Goal: Task Accomplishment & Management: Complete application form

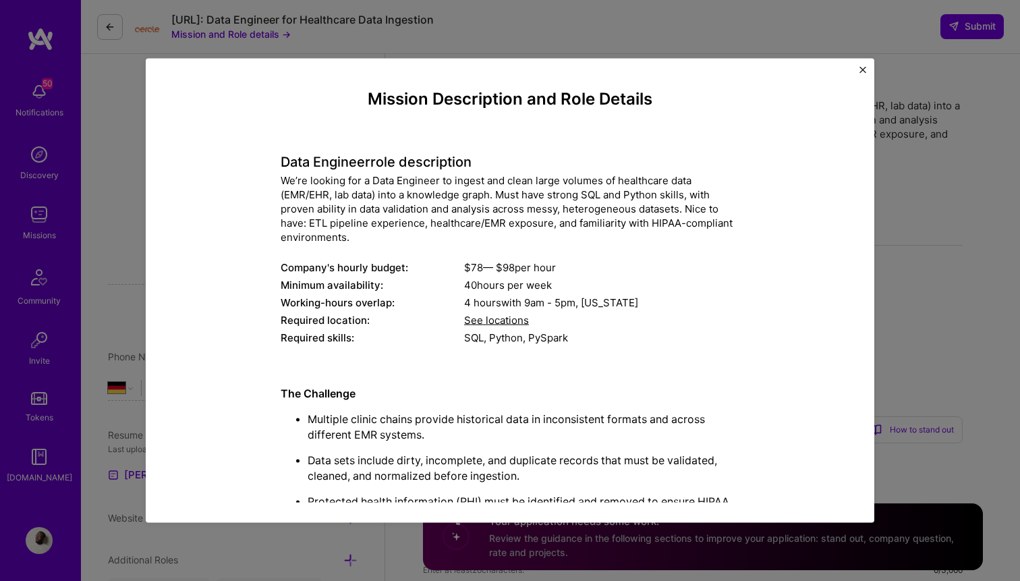
select select "DE"
click at [858, 70] on div "Mission Description and Role Details Data Engineer role description We’re looki…" at bounding box center [510, 290] width 729 height 465
click at [861, 70] on img "Close" at bounding box center [863, 69] width 7 height 7
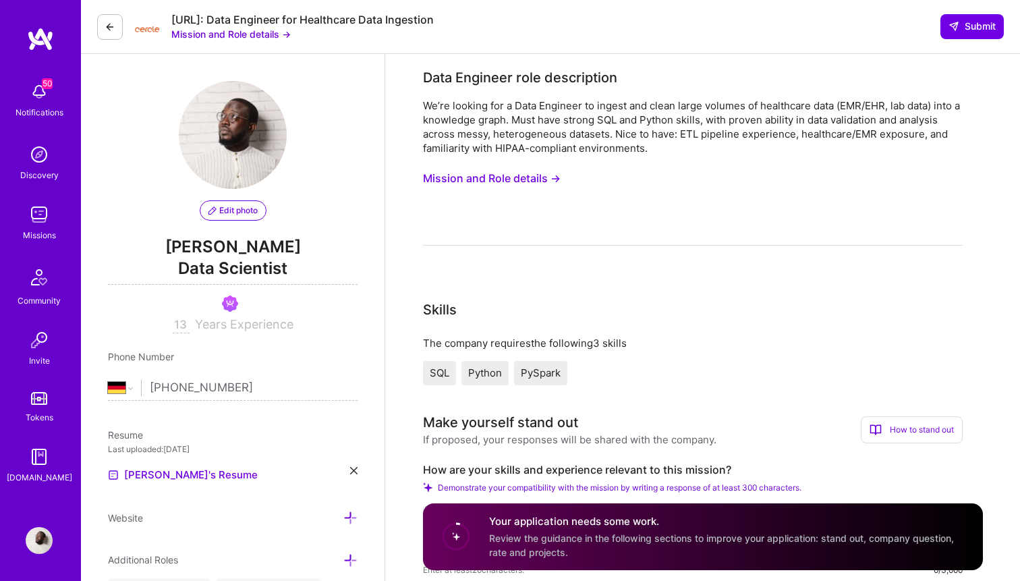
click at [37, 45] on img at bounding box center [40, 39] width 27 height 24
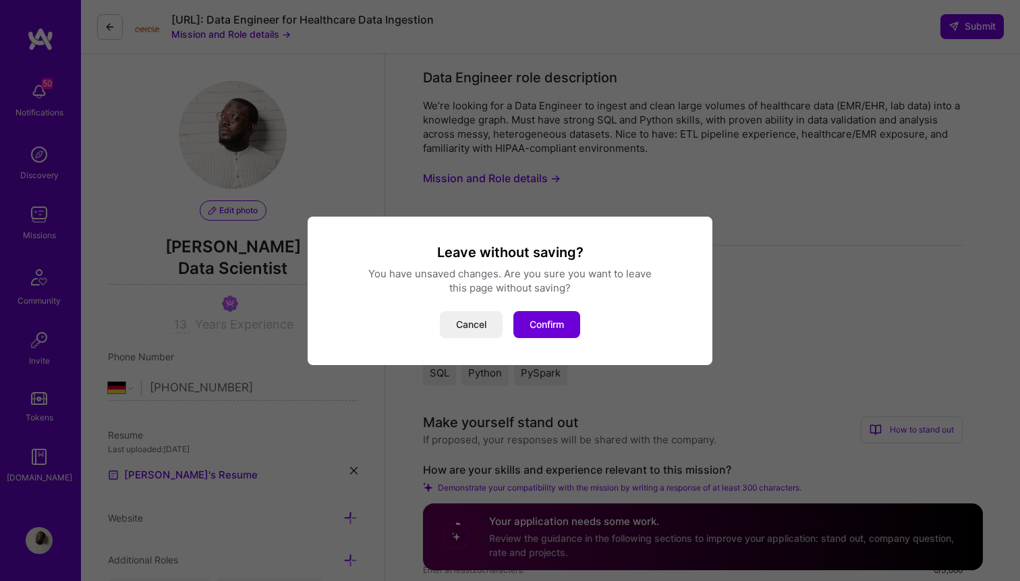
click at [487, 332] on button "Cancel" at bounding box center [471, 324] width 63 height 27
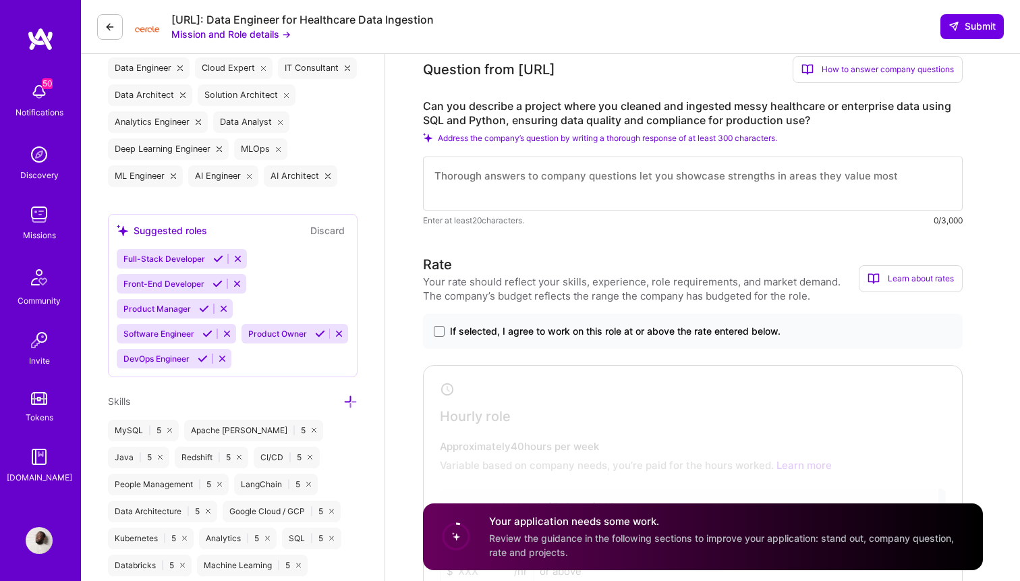
scroll to position [543, 0]
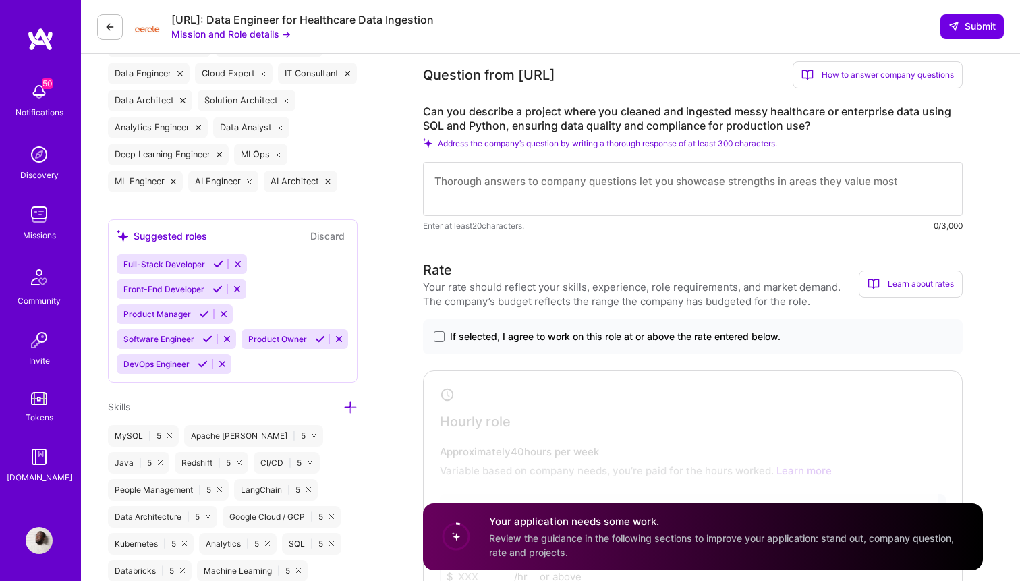
click at [43, 42] on img at bounding box center [40, 39] width 27 height 24
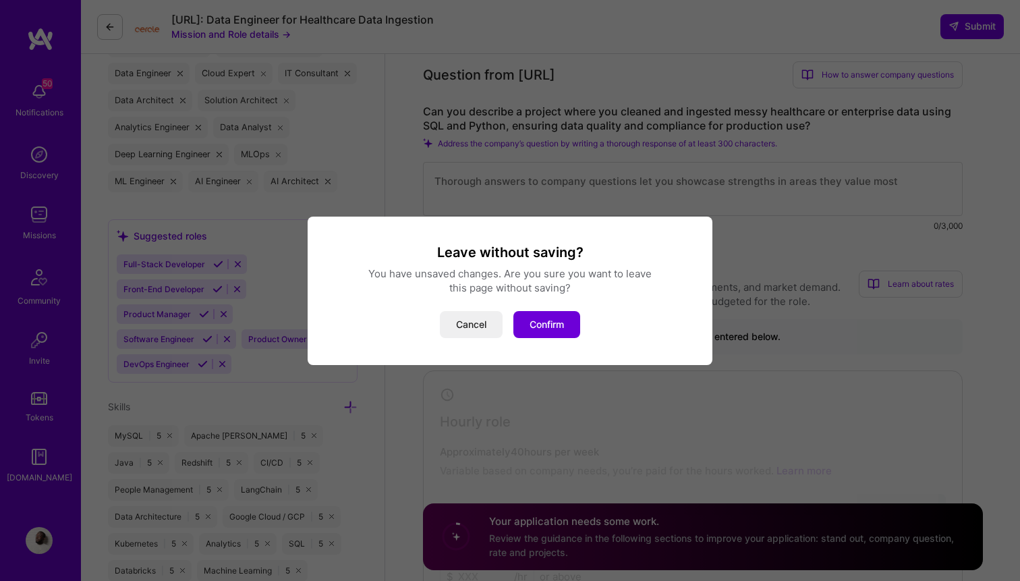
click at [34, 36] on div "Leave without saving? You have unsaved changes. Are you sure you want to leave …" at bounding box center [510, 290] width 1020 height 581
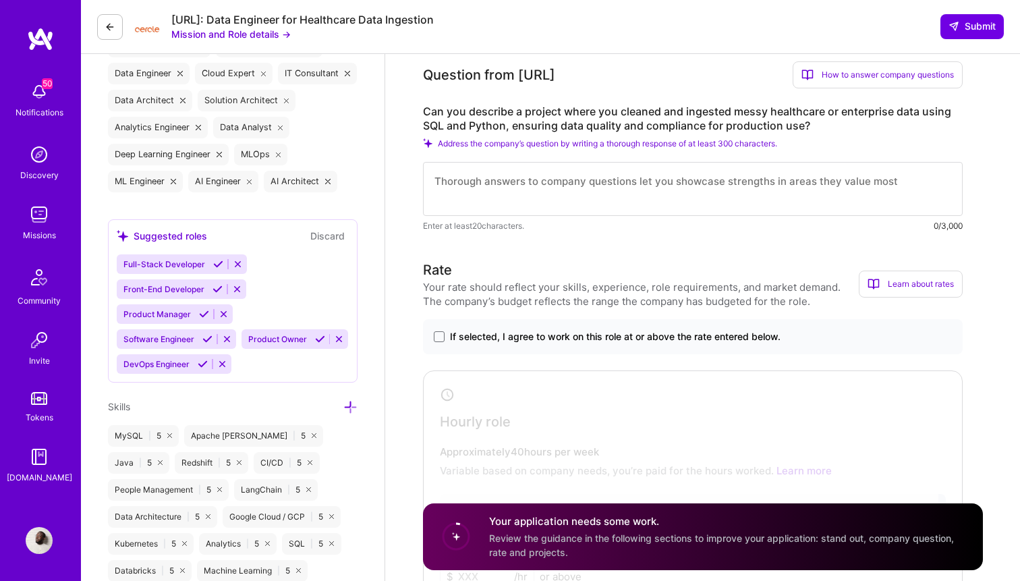
click at [34, 36] on img at bounding box center [40, 39] width 27 height 24
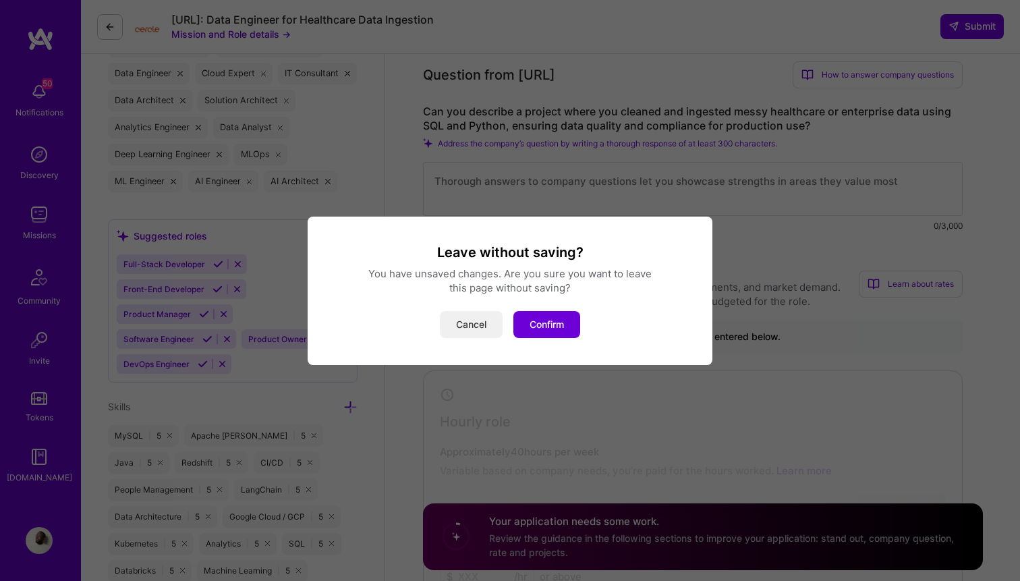
click at [468, 321] on button "Cancel" at bounding box center [471, 324] width 63 height 27
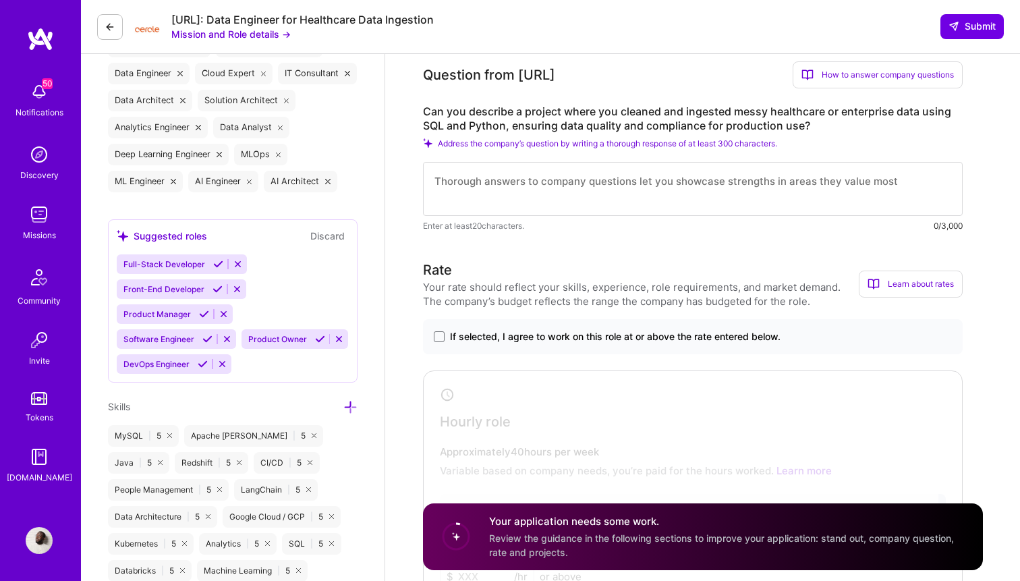
click at [43, 35] on img at bounding box center [40, 39] width 27 height 24
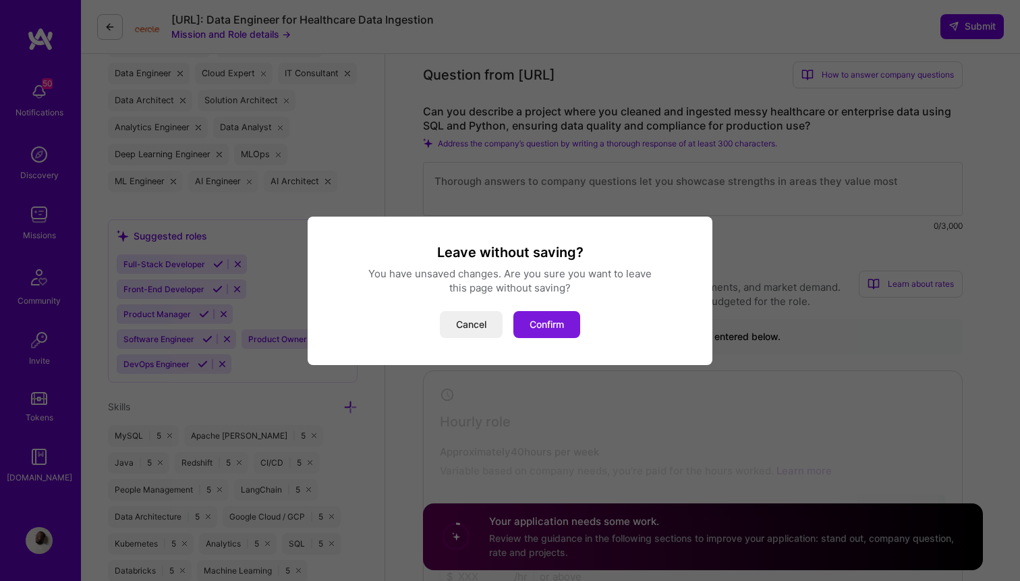
click at [568, 331] on button "Confirm" at bounding box center [547, 324] width 67 height 27
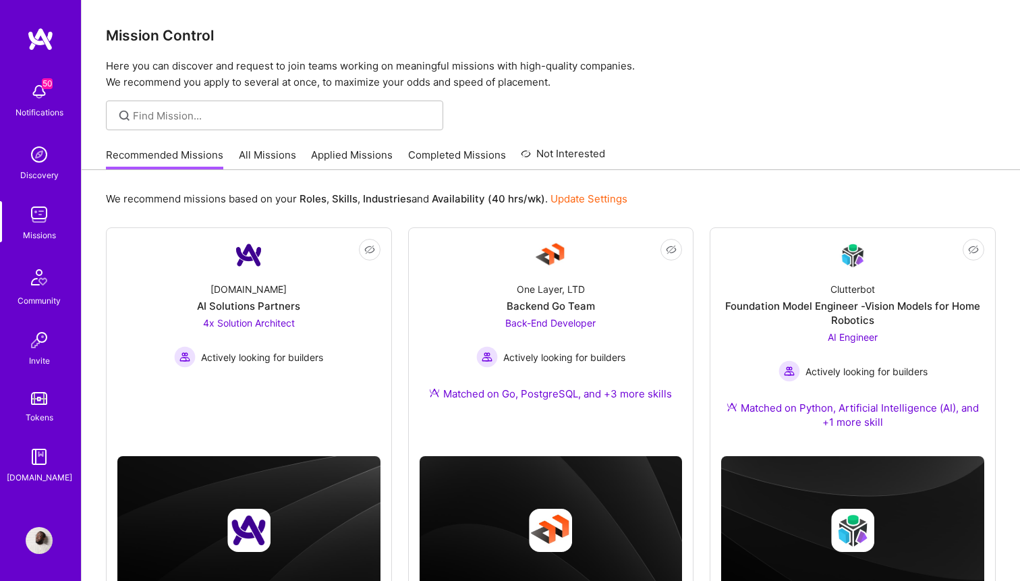
click at [271, 161] on link "All Missions" at bounding box center [267, 159] width 57 height 22
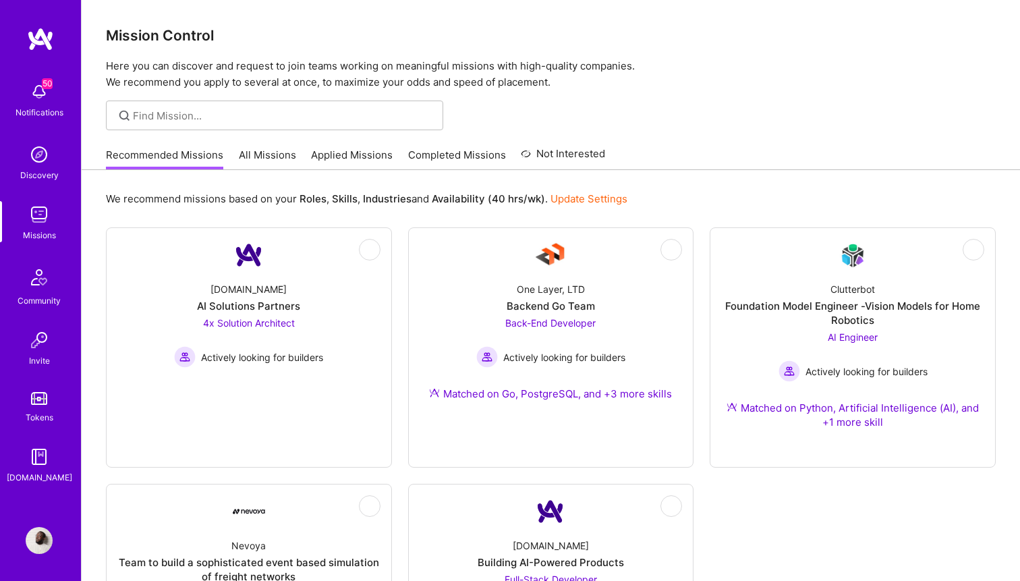
click at [272, 160] on link "All Missions" at bounding box center [267, 159] width 57 height 22
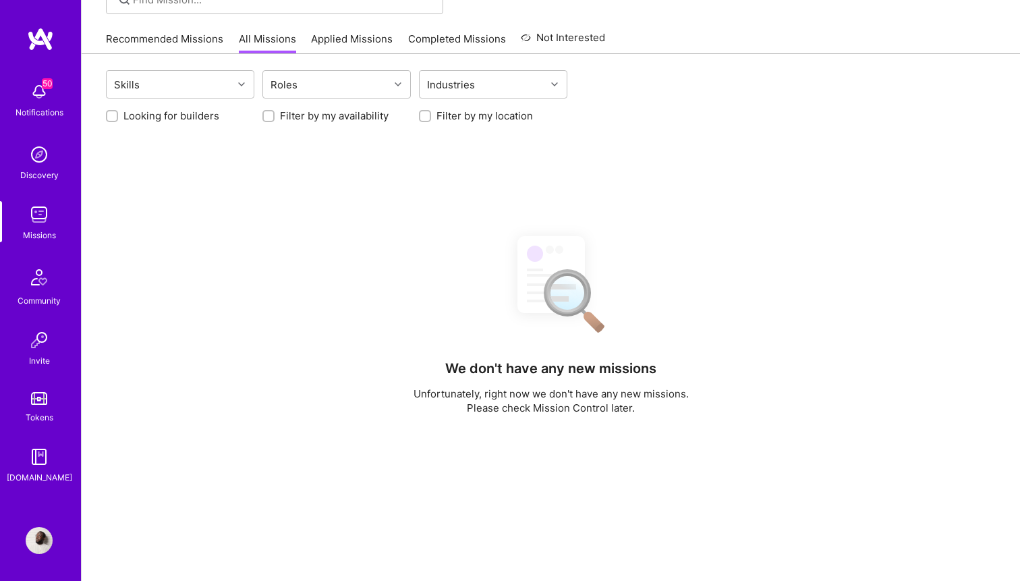
scroll to position [120, 0]
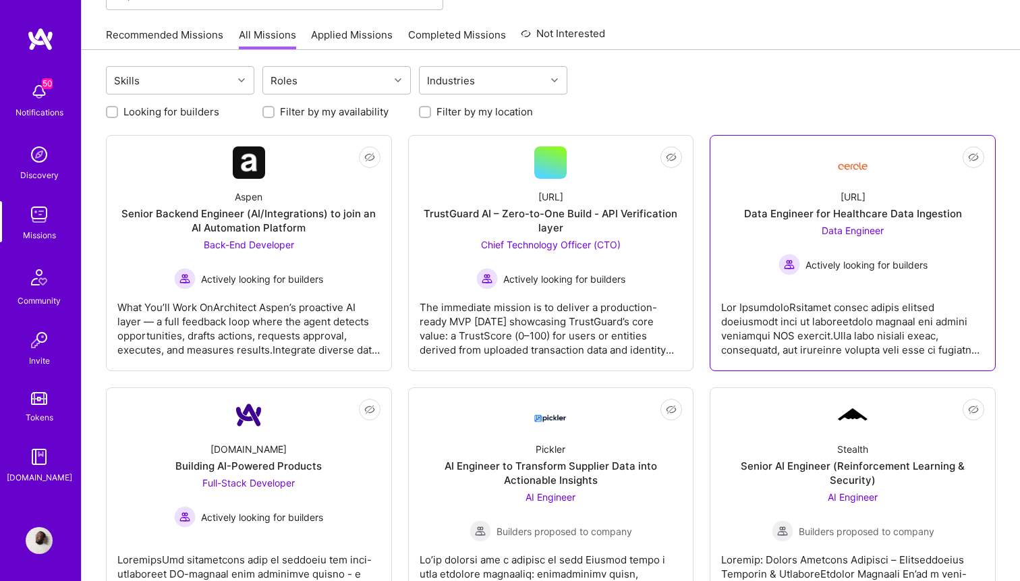
click at [817, 246] on div "Data Engineer Actively looking for builders" at bounding box center [853, 249] width 149 height 52
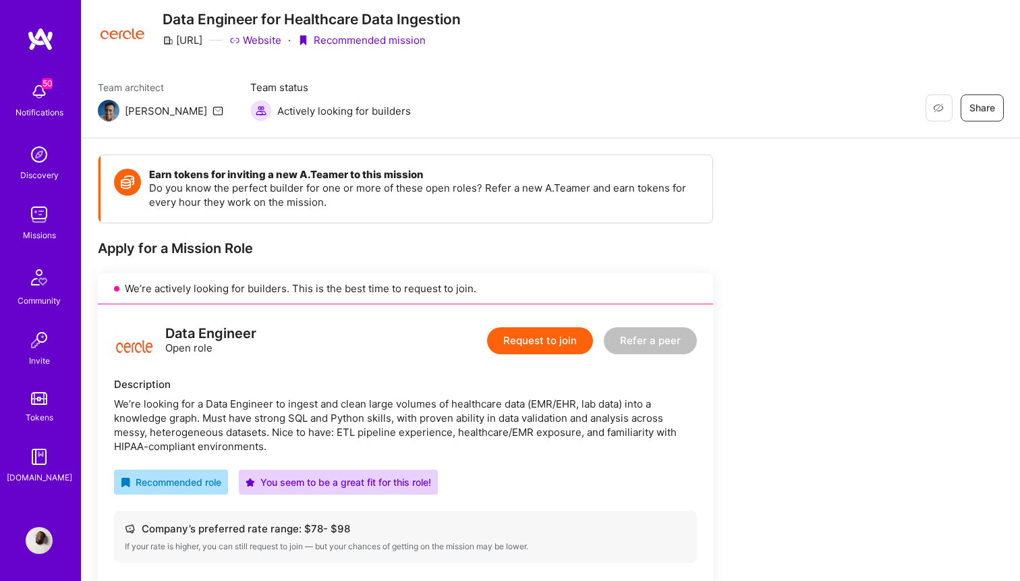
scroll to position [27, 0]
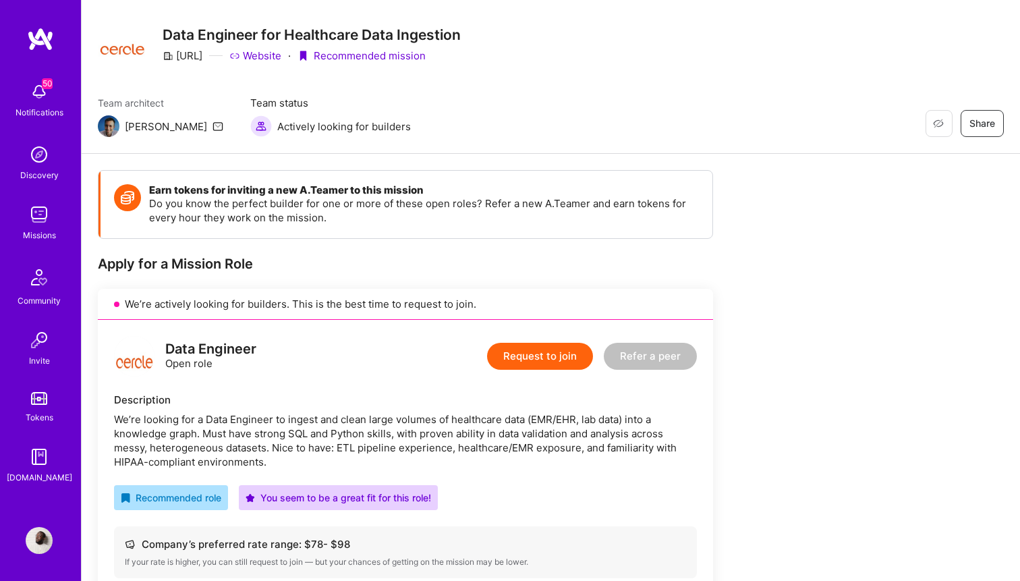
click at [559, 354] on button "Request to join" at bounding box center [540, 356] width 106 height 27
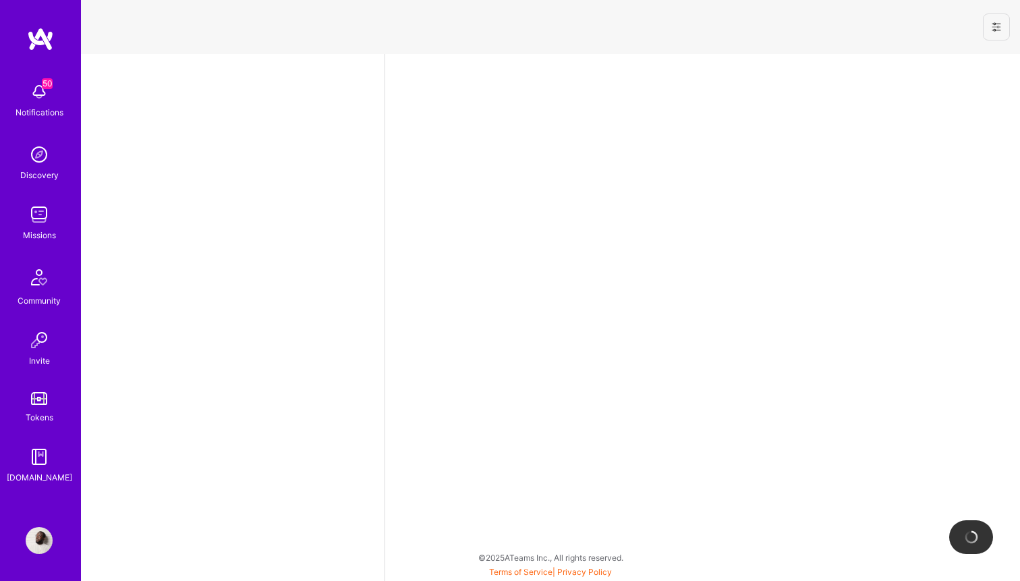
select select "DE"
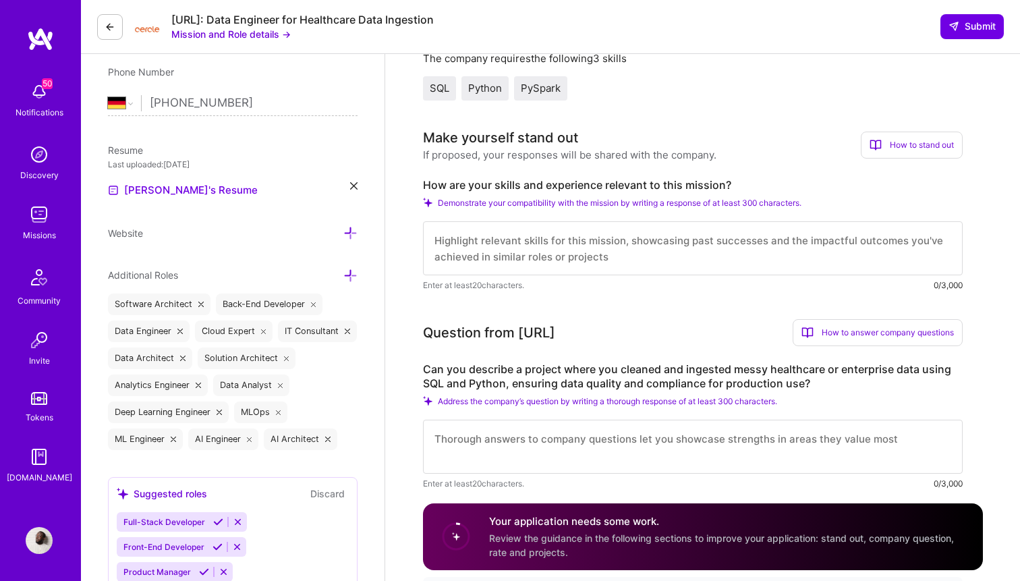
scroll to position [303, 0]
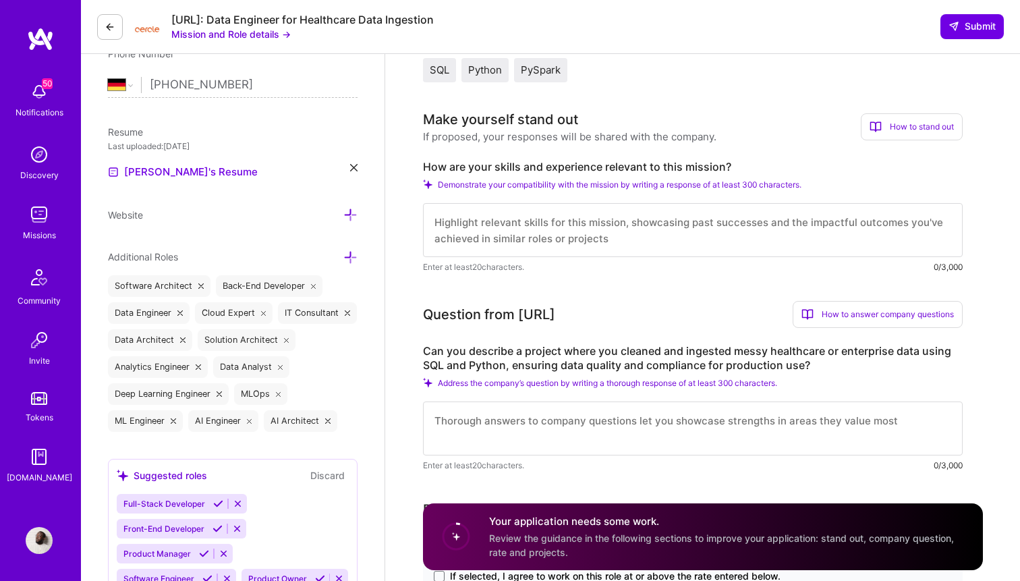
click at [536, 231] on textarea at bounding box center [693, 230] width 540 height 54
paste textarea "Lore ips dolo 6 sitam, C’ad elitsedd eiu temporinc utlabor etdo magnaaliq en ad…"
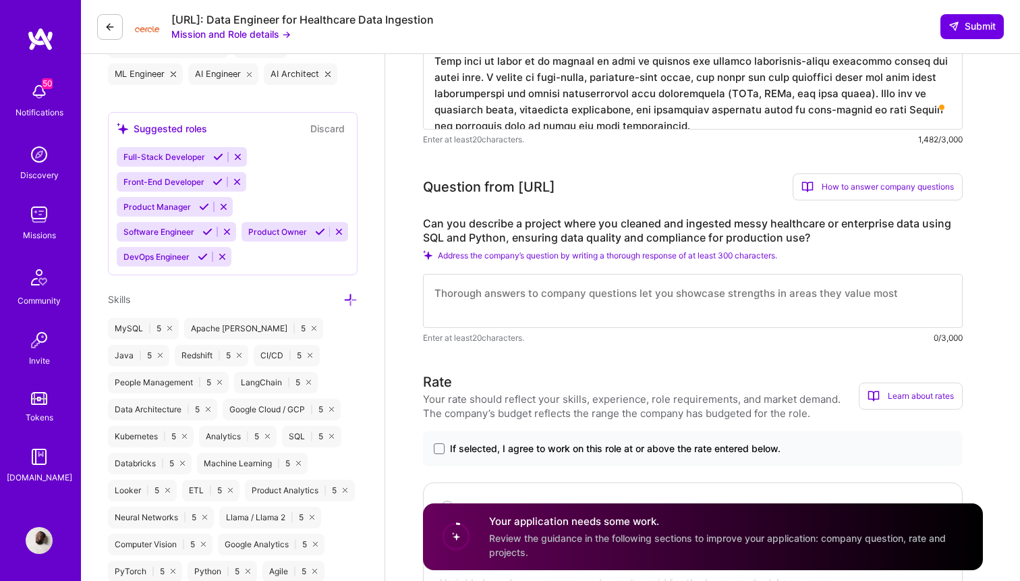
scroll to position [709, 0]
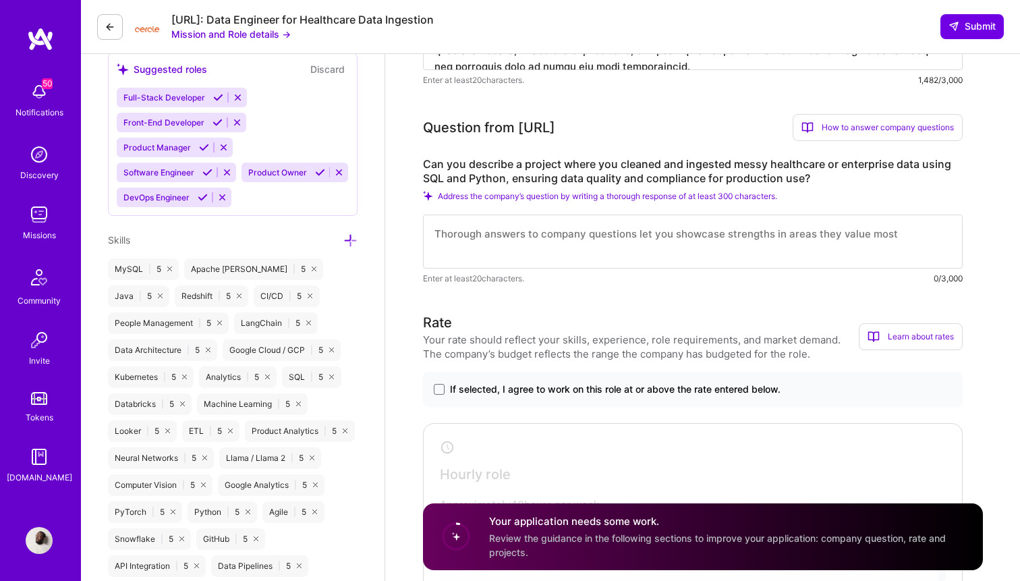
type textarea "Lore ips dolo 6 sitam, C’ad elitsedd eiu temporinc utlabor etdo magnaaliq en ad…"
click at [604, 240] on textarea at bounding box center [693, 242] width 540 height 54
paste textarea "At AMBOSS, a healthcare learning platform, I led a project to clean and ingest …"
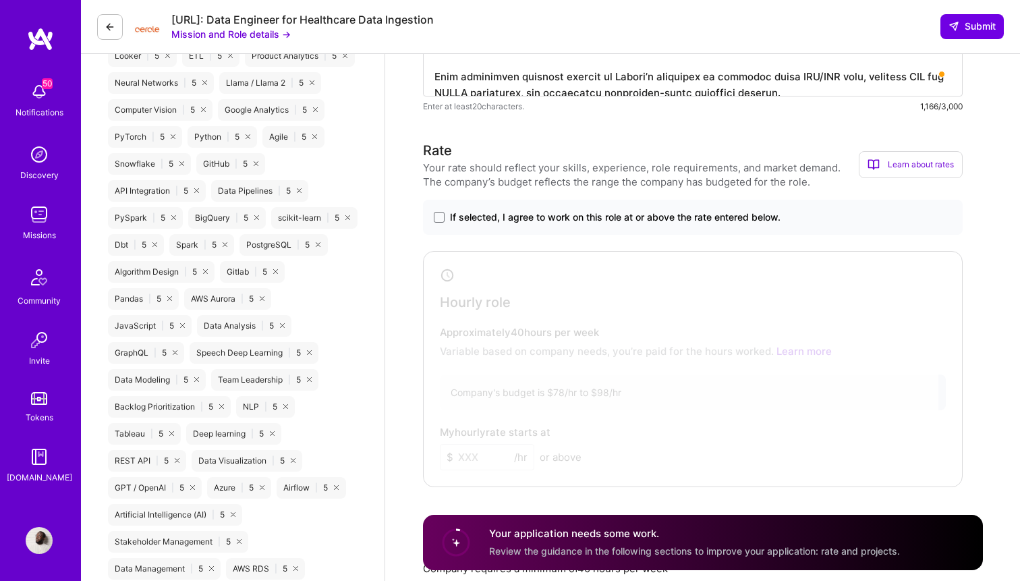
scroll to position [1088, 0]
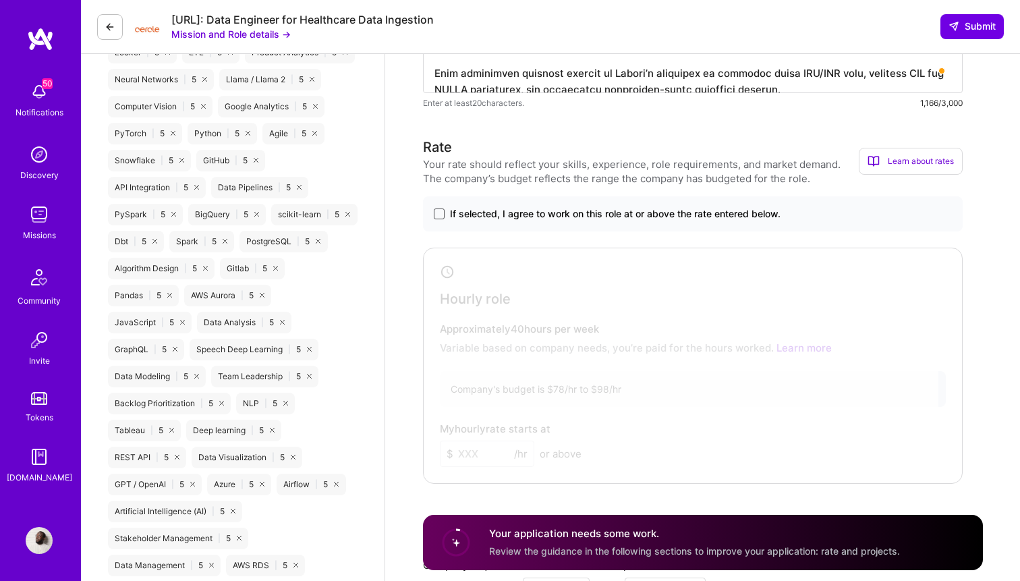
type textarea "At AMBOSS, a healthcare learning platform, I led a project to clean and ingest …"
click at [441, 219] on span at bounding box center [439, 214] width 11 height 11
click at [0, 0] on input "If selected, I agree to work on this role at or above the rate entered below." at bounding box center [0, 0] width 0 height 0
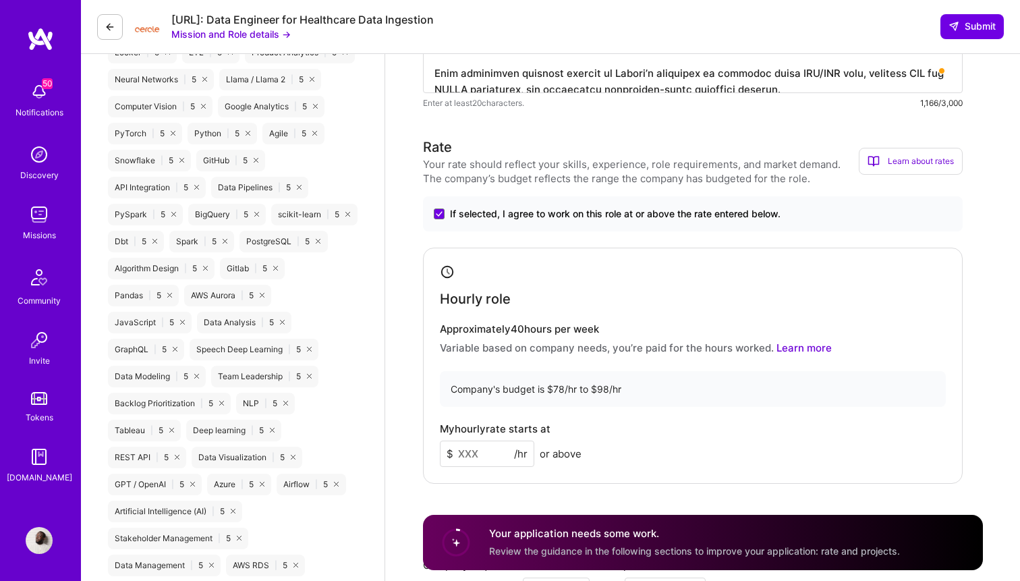
click at [487, 460] on input at bounding box center [487, 454] width 94 height 26
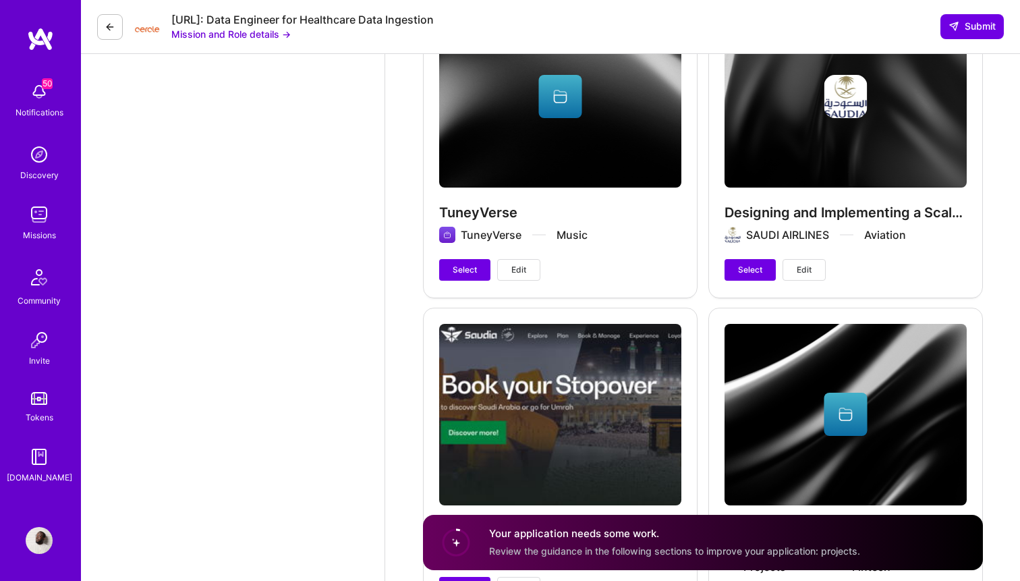
scroll to position [3157, 0]
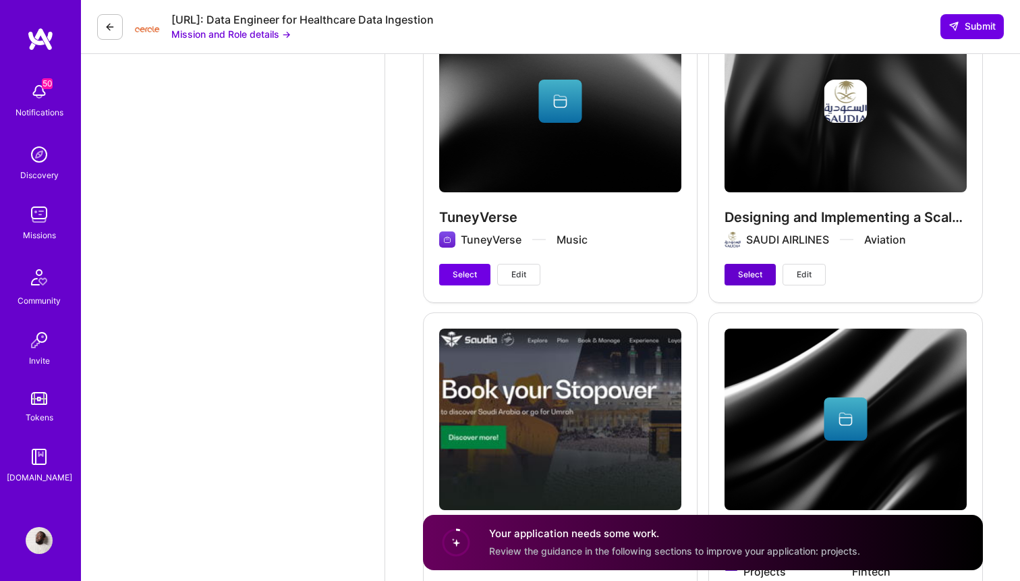
type input "75"
click at [740, 281] on button "Select" at bounding box center [750, 275] width 51 height 22
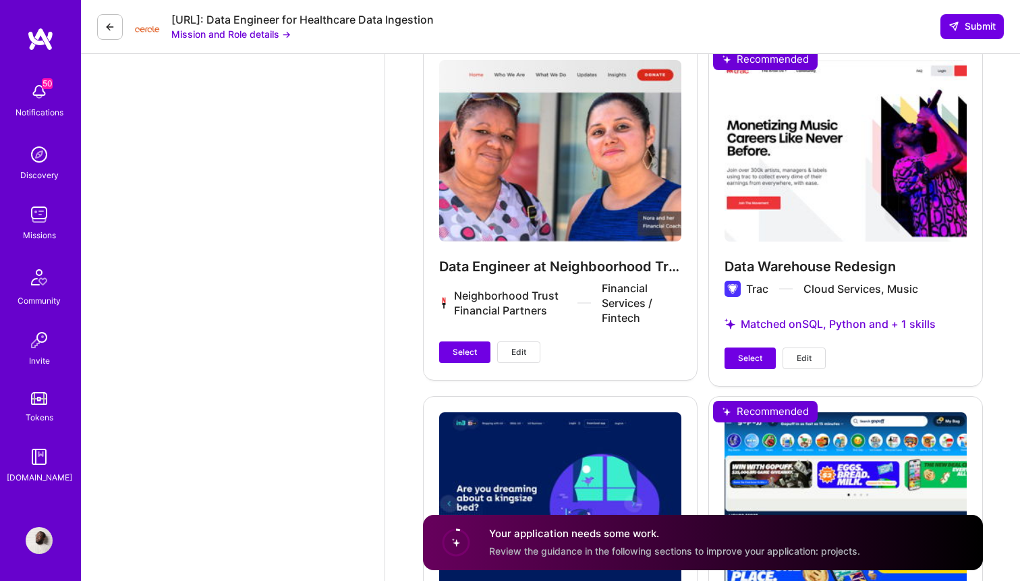
scroll to position [4141, 0]
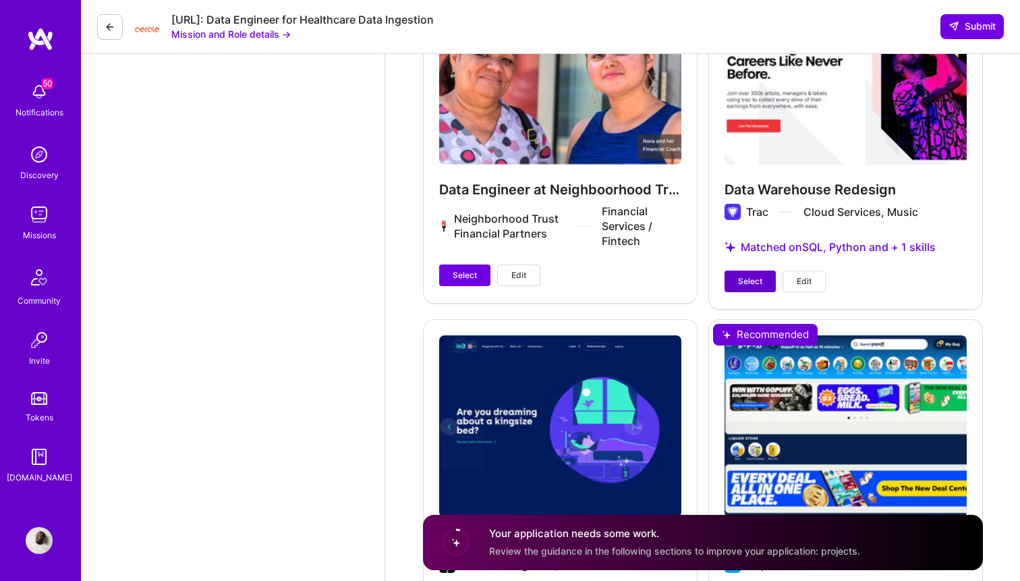
click at [738, 273] on button "Select" at bounding box center [750, 282] width 51 height 22
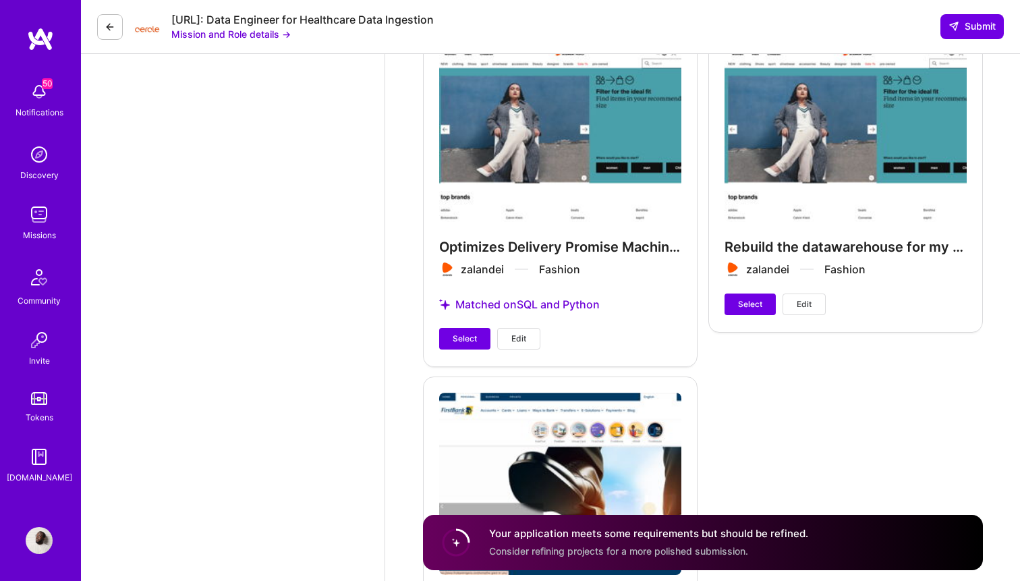
scroll to position [5419, 0]
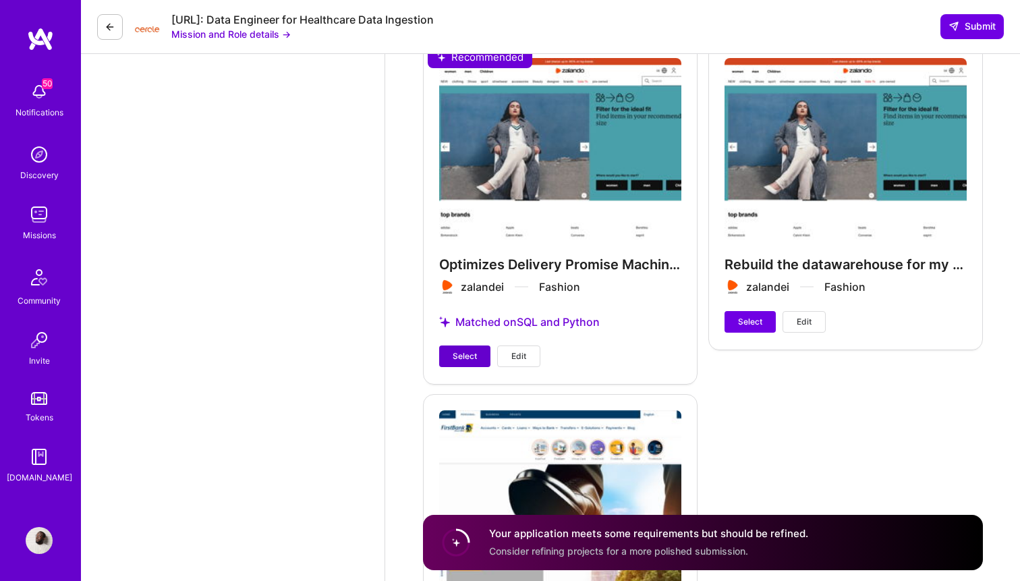
click at [466, 352] on span "Select" at bounding box center [465, 356] width 24 height 12
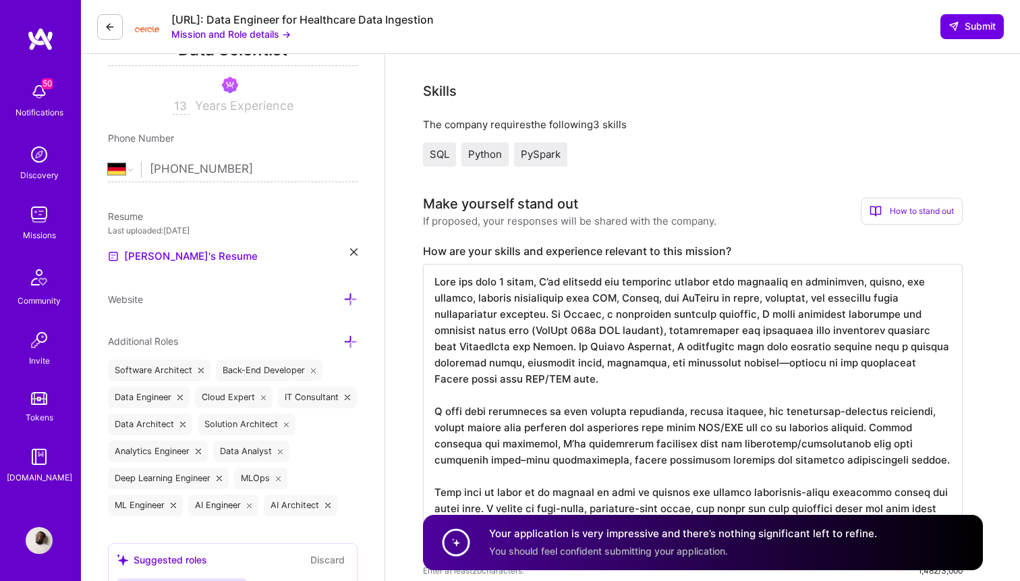
scroll to position [0, 0]
click at [957, 25] on icon at bounding box center [954, 26] width 11 height 11
click at [966, 35] on button "Submit" at bounding box center [972, 26] width 63 height 24
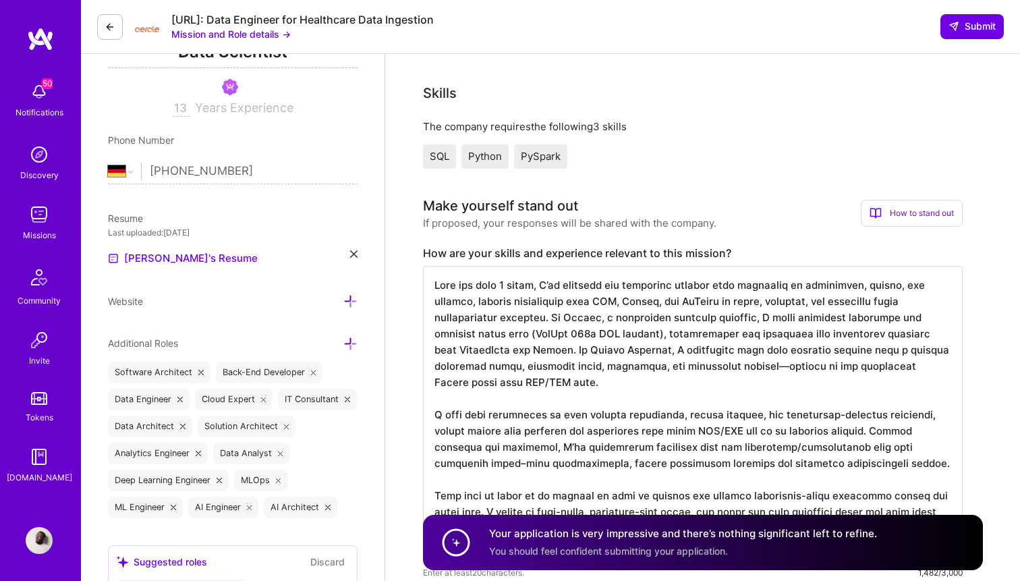
click at [45, 94] on img at bounding box center [39, 91] width 27 height 27
drag, startPoint x: 640, startPoint y: 92, endPoint x: 475, endPoint y: 72, distance: 166.6
click at [112, 24] on icon at bounding box center [110, 27] width 11 height 11
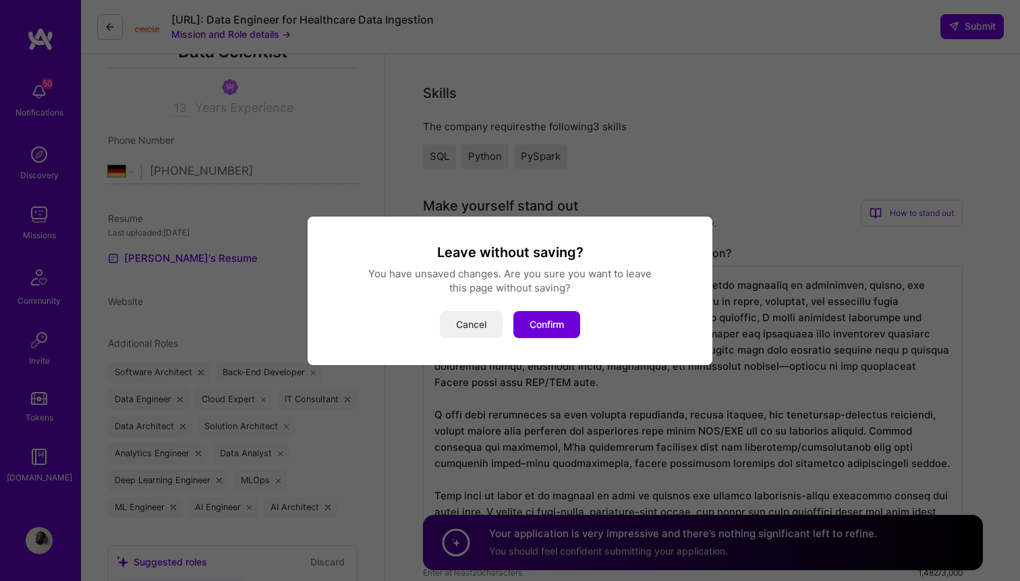
click at [481, 326] on button "Cancel" at bounding box center [471, 324] width 63 height 27
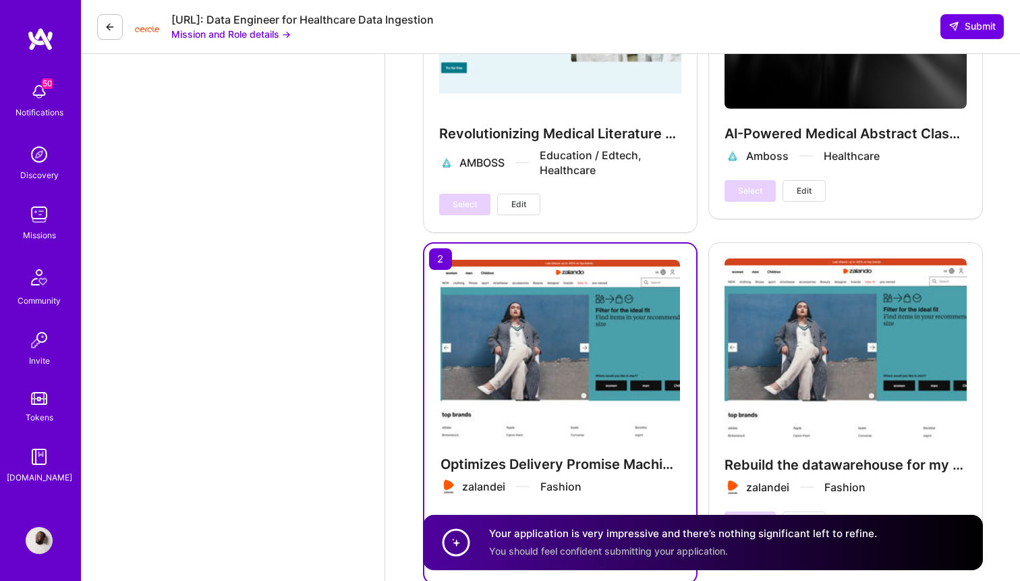
scroll to position [5191, 0]
